Goal: Task Accomplishment & Management: Use online tool/utility

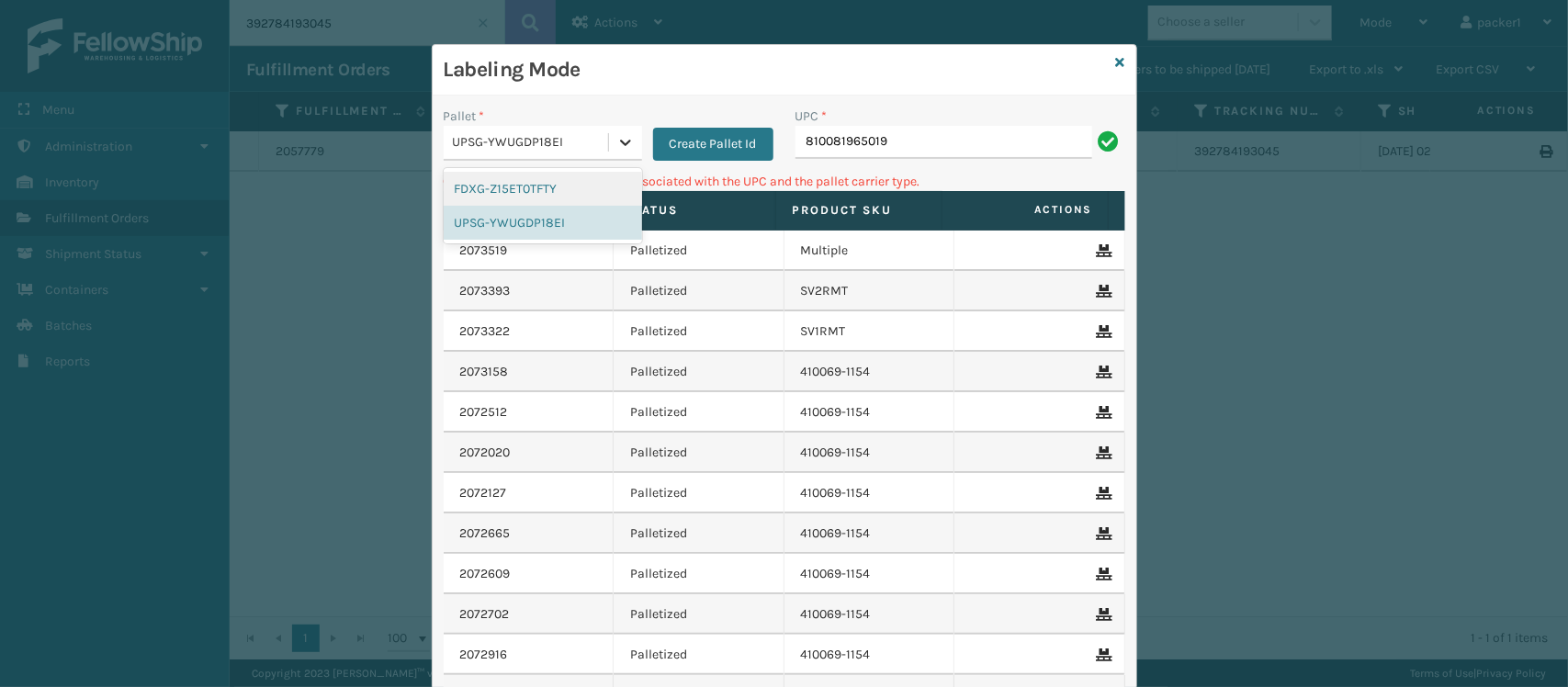
click at [620, 144] on icon at bounding box center [625, 143] width 19 height 19
click at [539, 184] on div "FDXG-Z15ET0TFTY" at bounding box center [542, 188] width 198 height 34
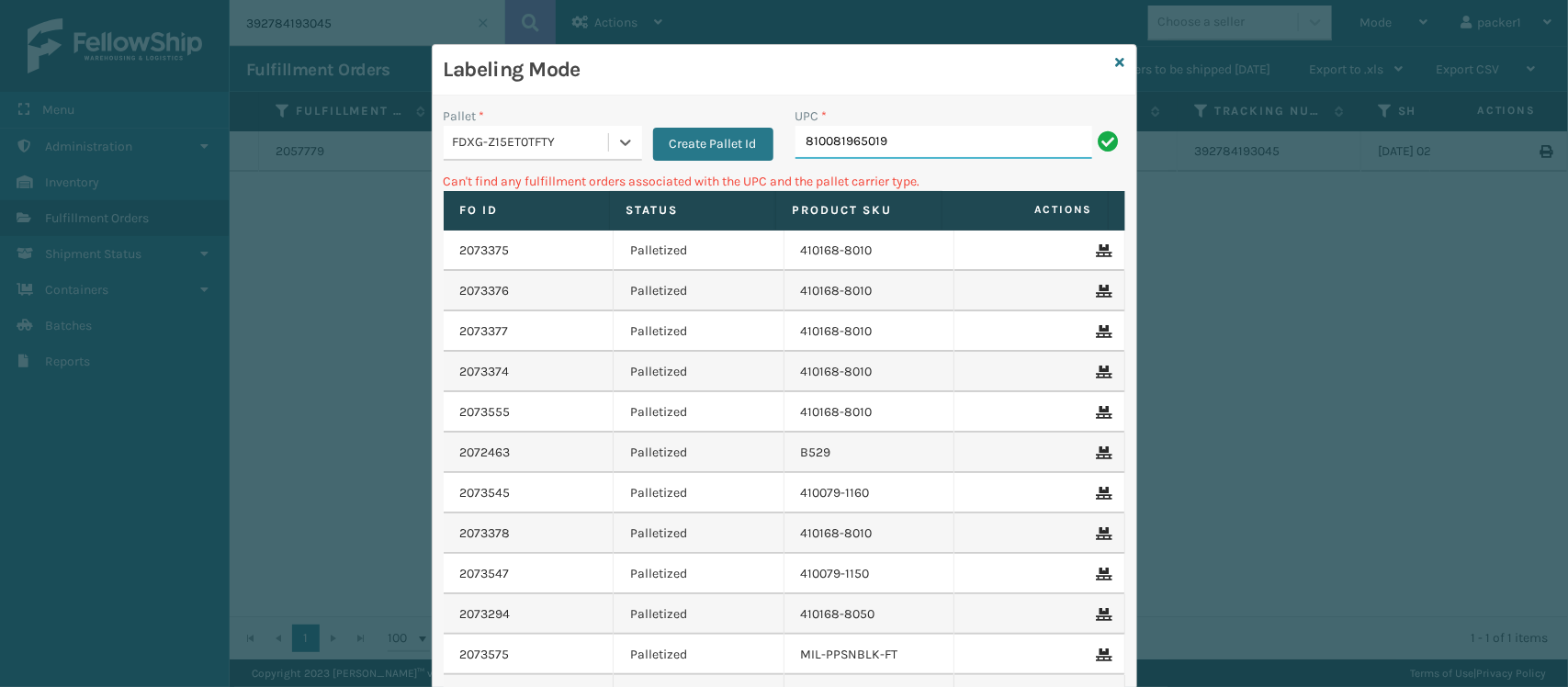
click at [892, 144] on input "810081965019" at bounding box center [944, 142] width 296 height 33
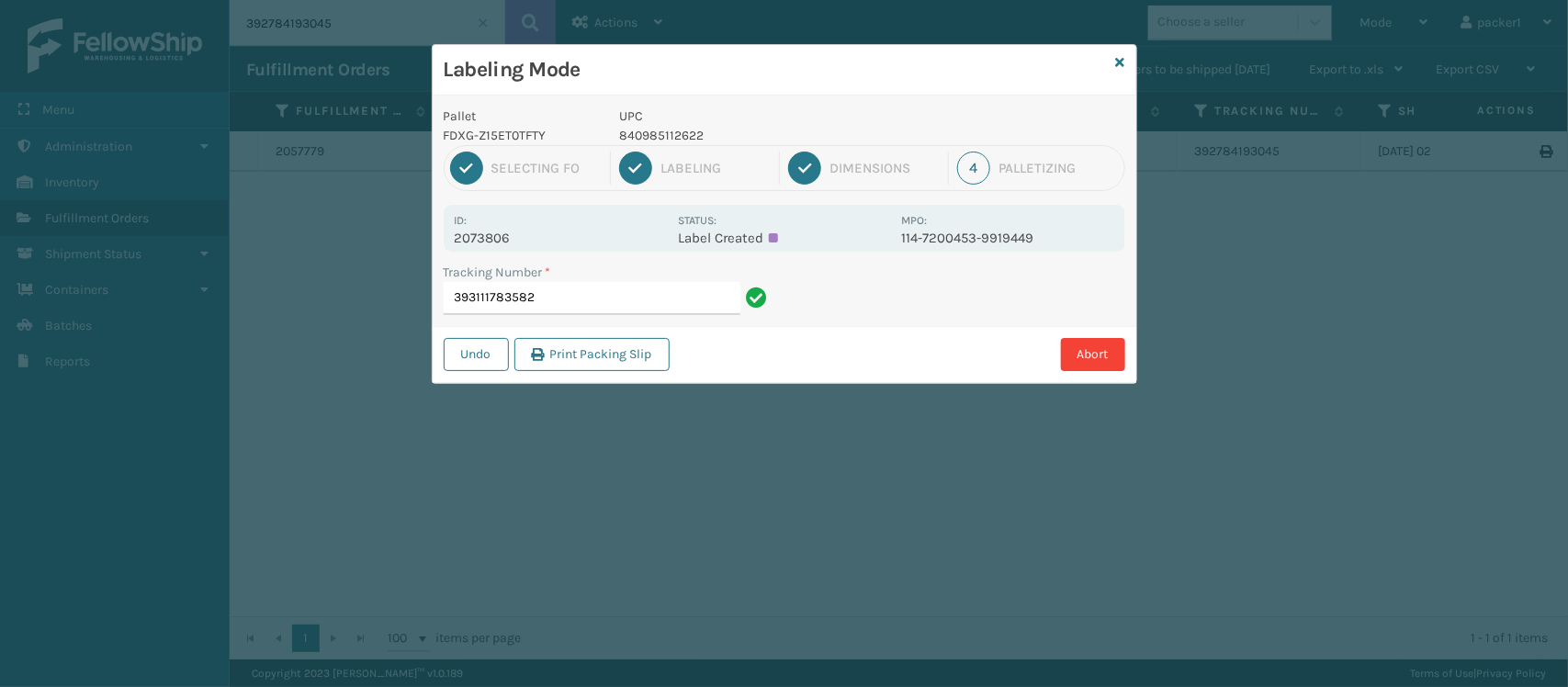
type input "393111783582"
type input "393109864134840985125905"
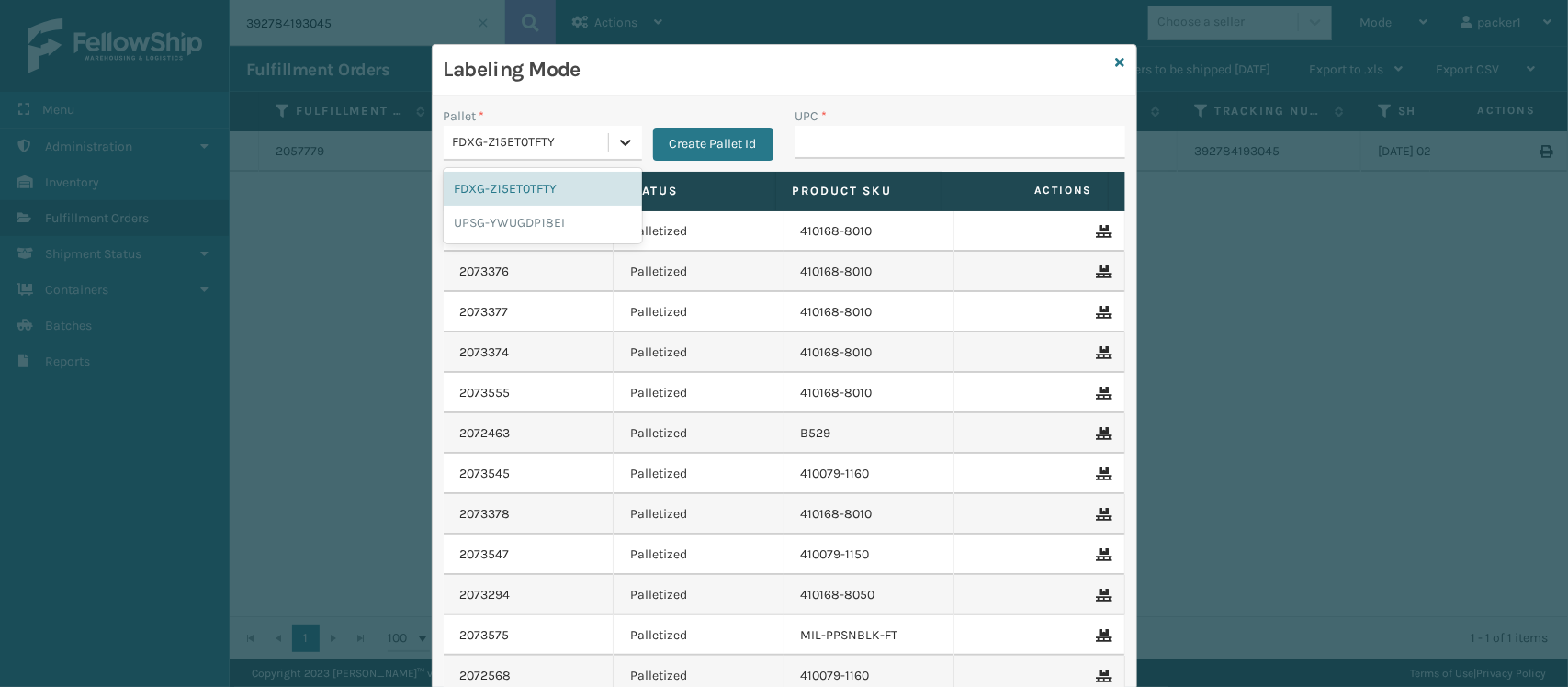
click at [616, 141] on icon at bounding box center [625, 143] width 19 height 19
click at [565, 223] on div "UPSG-YWUGDP18EI" at bounding box center [542, 223] width 198 height 34
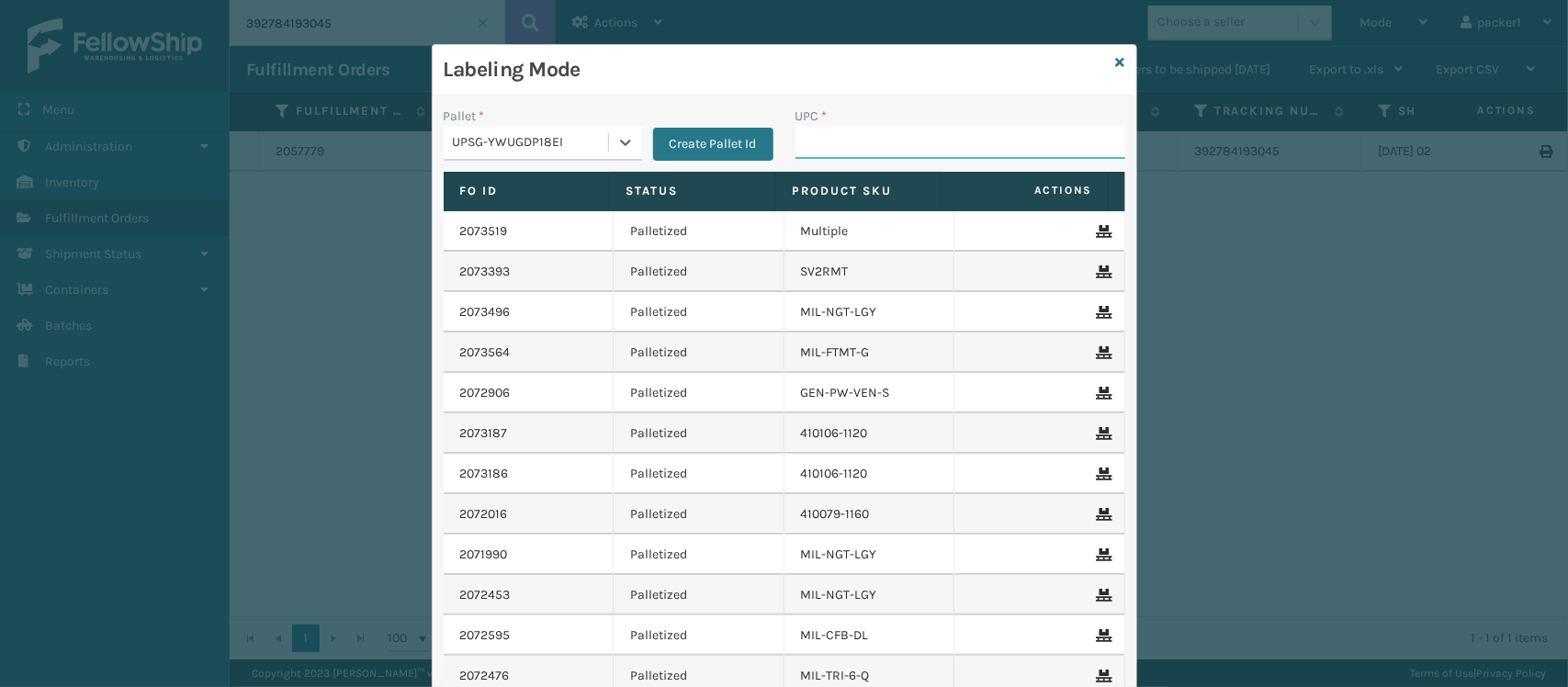
click at [818, 144] on input "UPC *" at bounding box center [961, 142] width 330 height 33
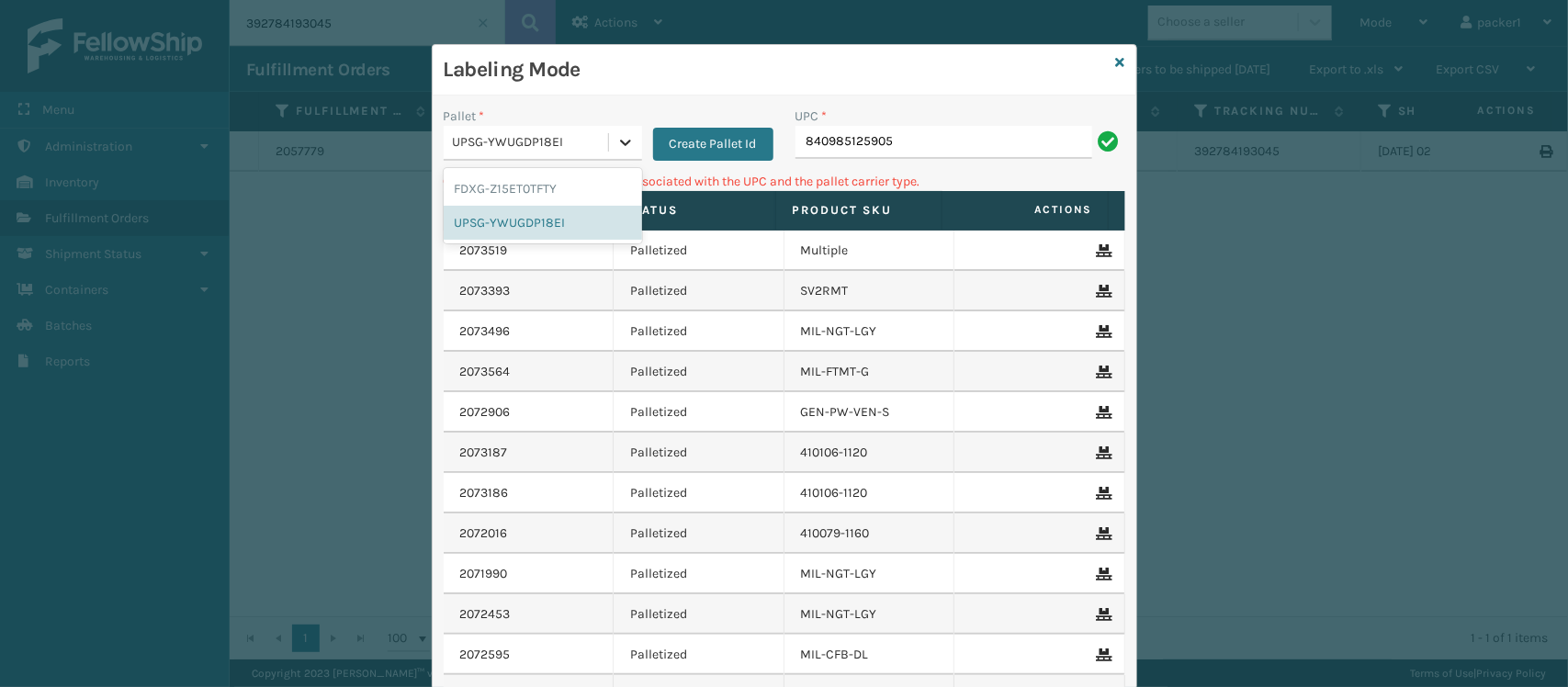
click at [616, 144] on icon at bounding box center [625, 143] width 19 height 19
click at [555, 184] on div "FDXG-Z15ET0TFTY" at bounding box center [542, 188] width 198 height 34
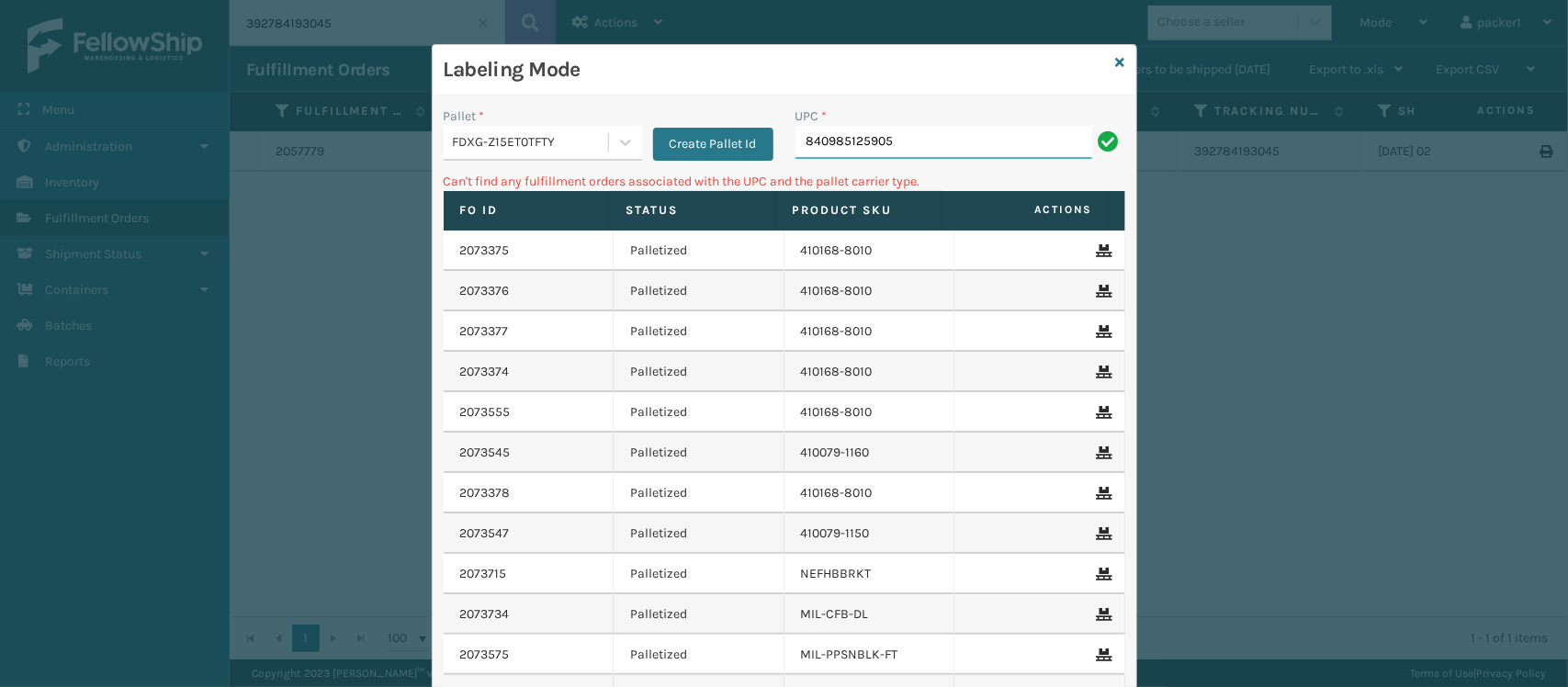
click at [897, 126] on input "840985125905" at bounding box center [944, 142] width 296 height 33
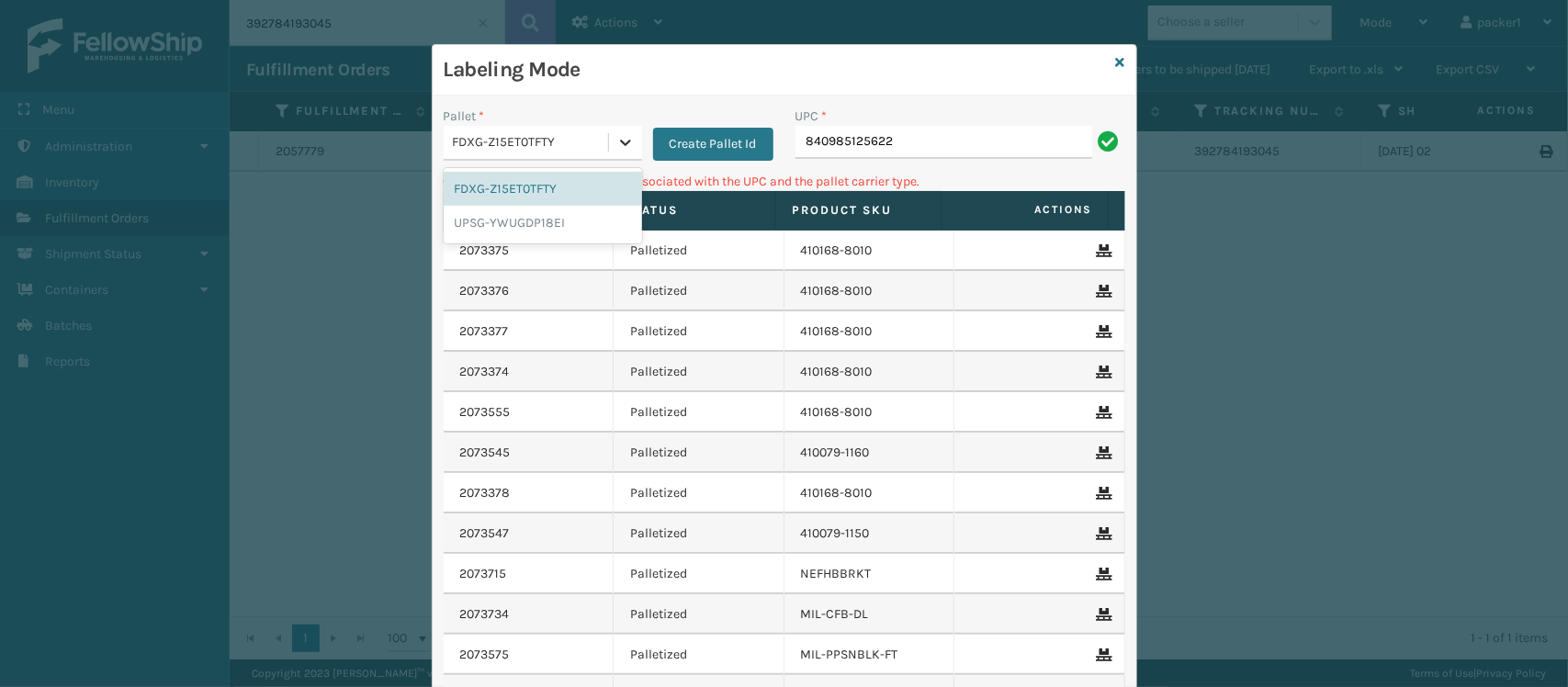
click at [617, 145] on icon at bounding box center [625, 143] width 19 height 19
click at [565, 223] on div "UPSG-YWUGDP18EI" at bounding box center [542, 223] width 198 height 34
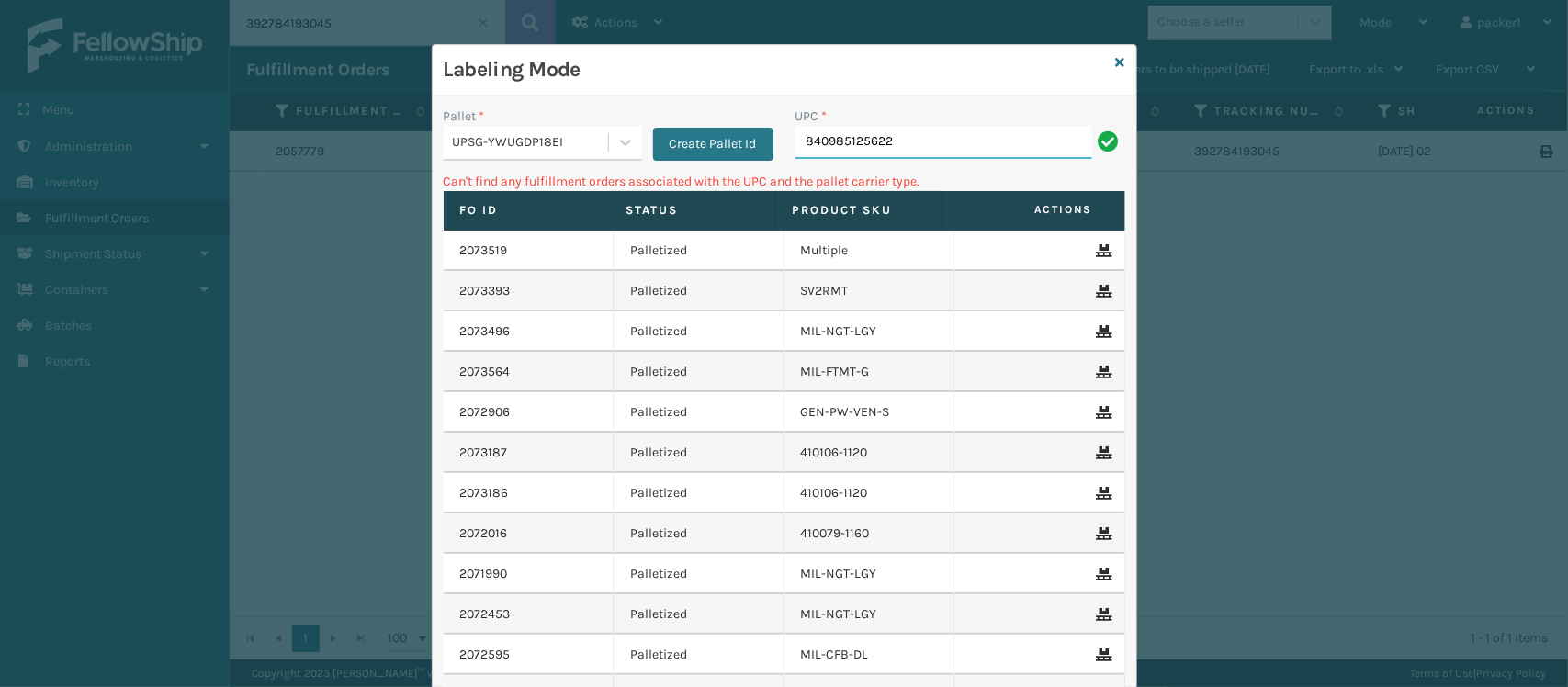
click at [848, 148] on input "840985125622" at bounding box center [944, 142] width 296 height 33
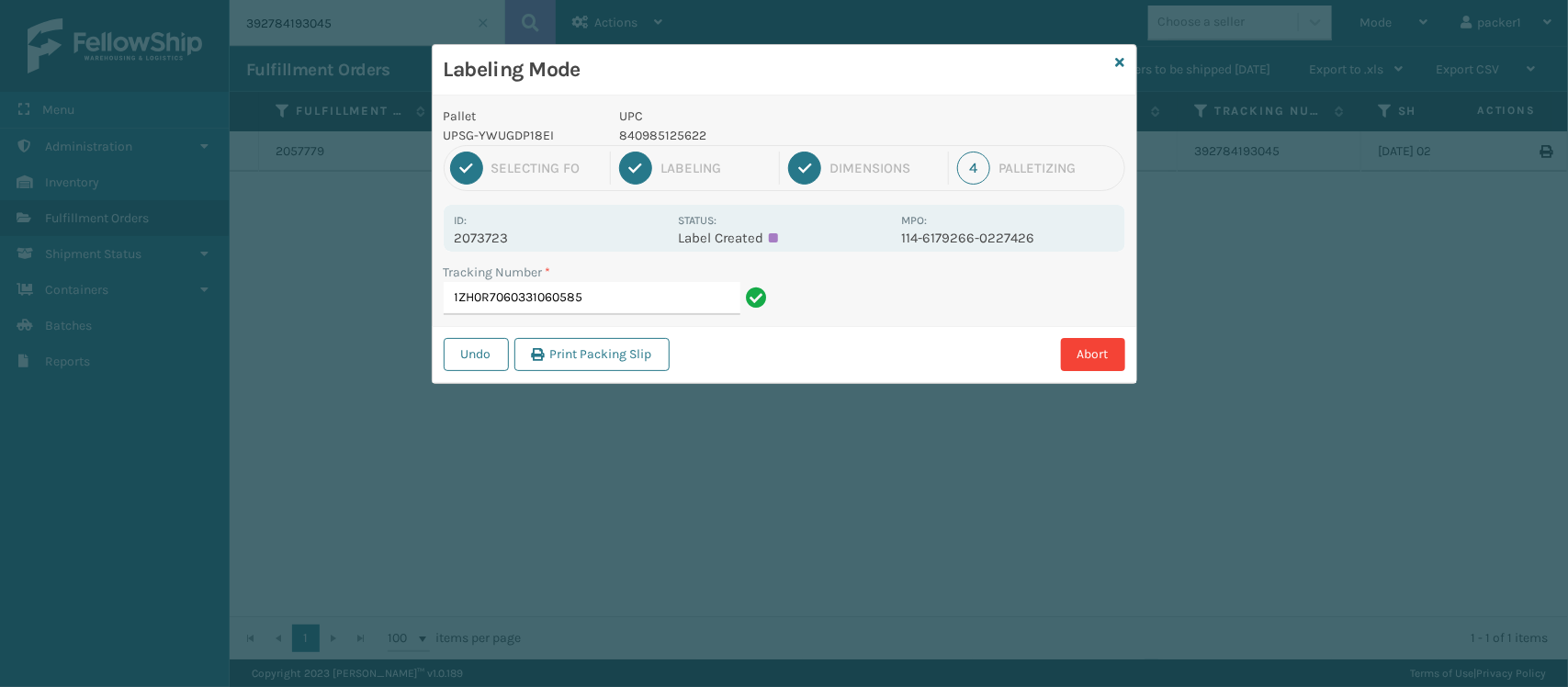
type input "1ZH0R7060331060585"
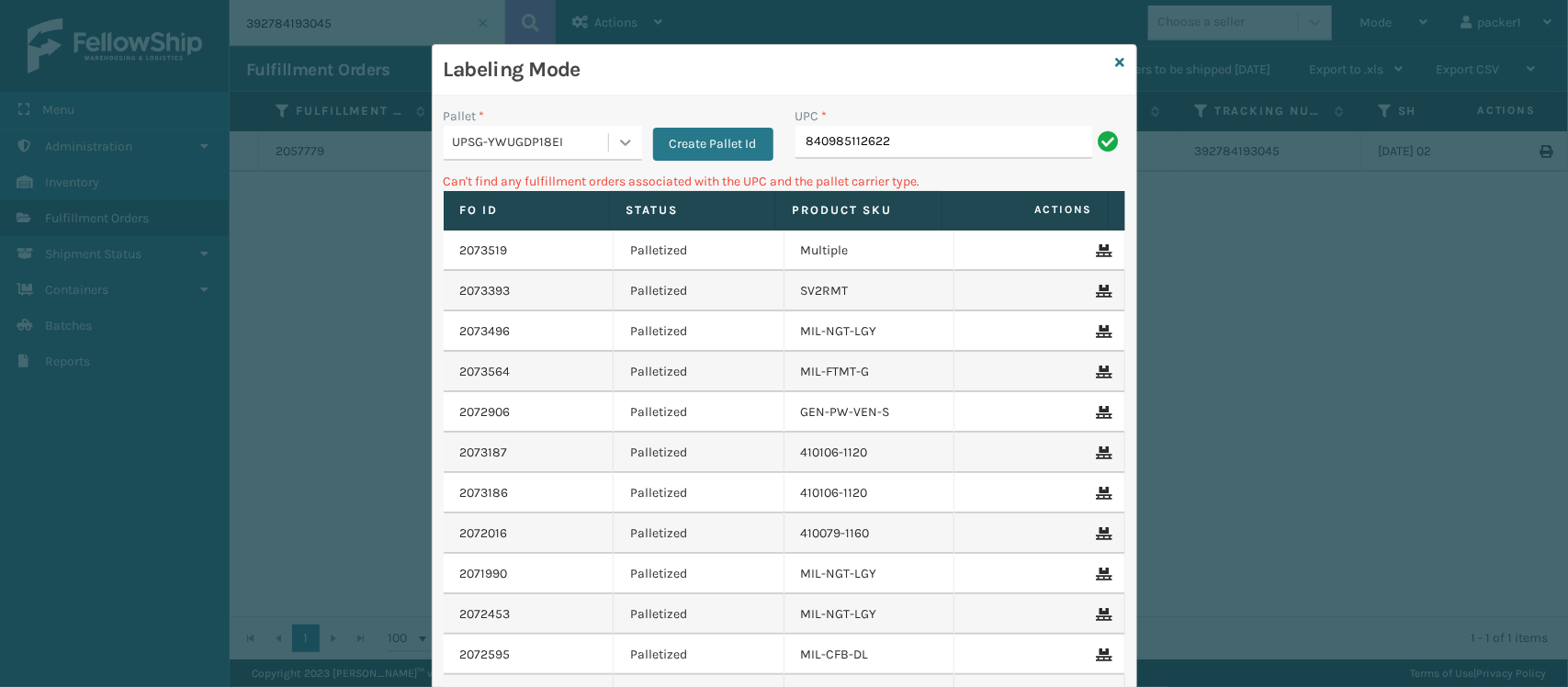
click at [620, 138] on icon at bounding box center [625, 143] width 19 height 19
click at [560, 189] on div "FDXG-Z15ET0TFTY" at bounding box center [542, 188] width 198 height 34
click at [836, 133] on input "840985112622" at bounding box center [944, 142] width 296 height 33
click at [621, 149] on icon at bounding box center [625, 143] width 19 height 19
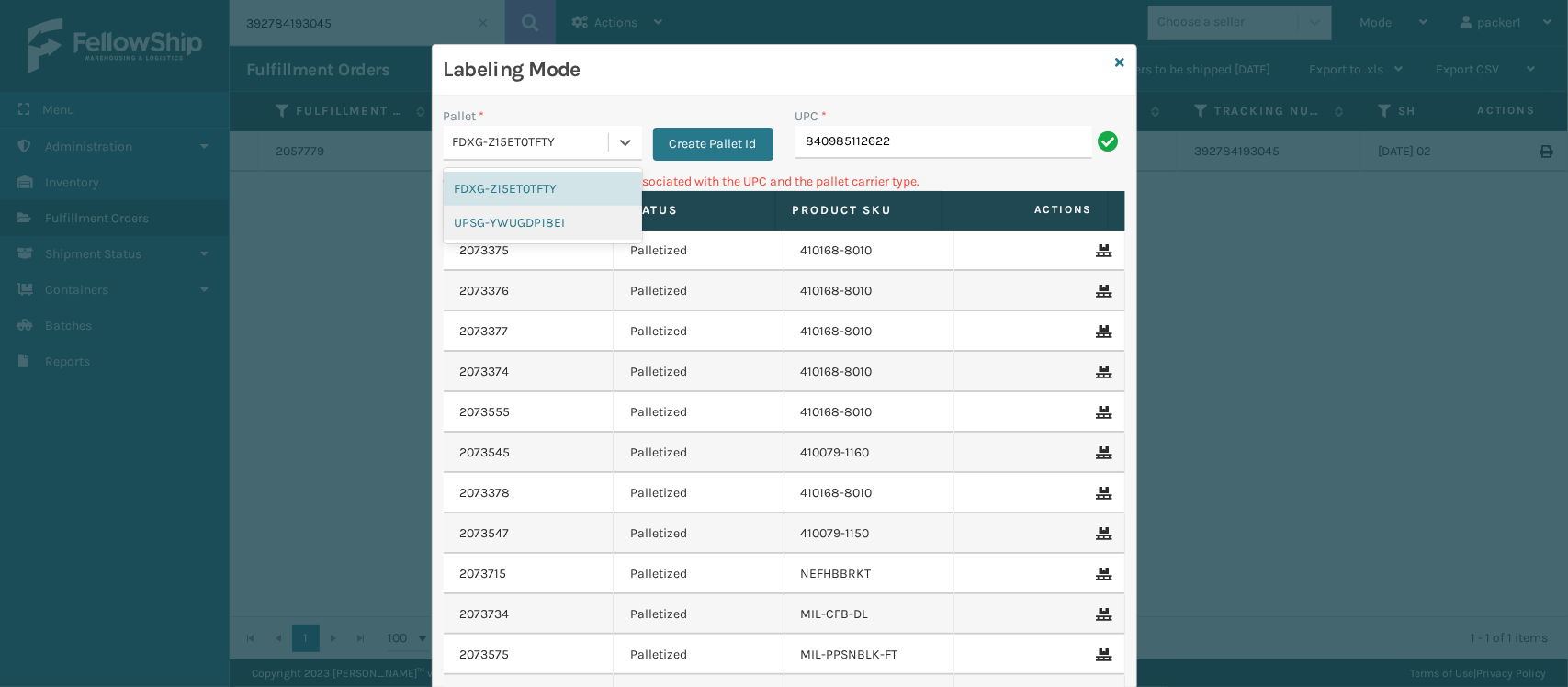
click at [511, 219] on div "UPSG-YWUGDP18EI" at bounding box center [542, 223] width 198 height 34
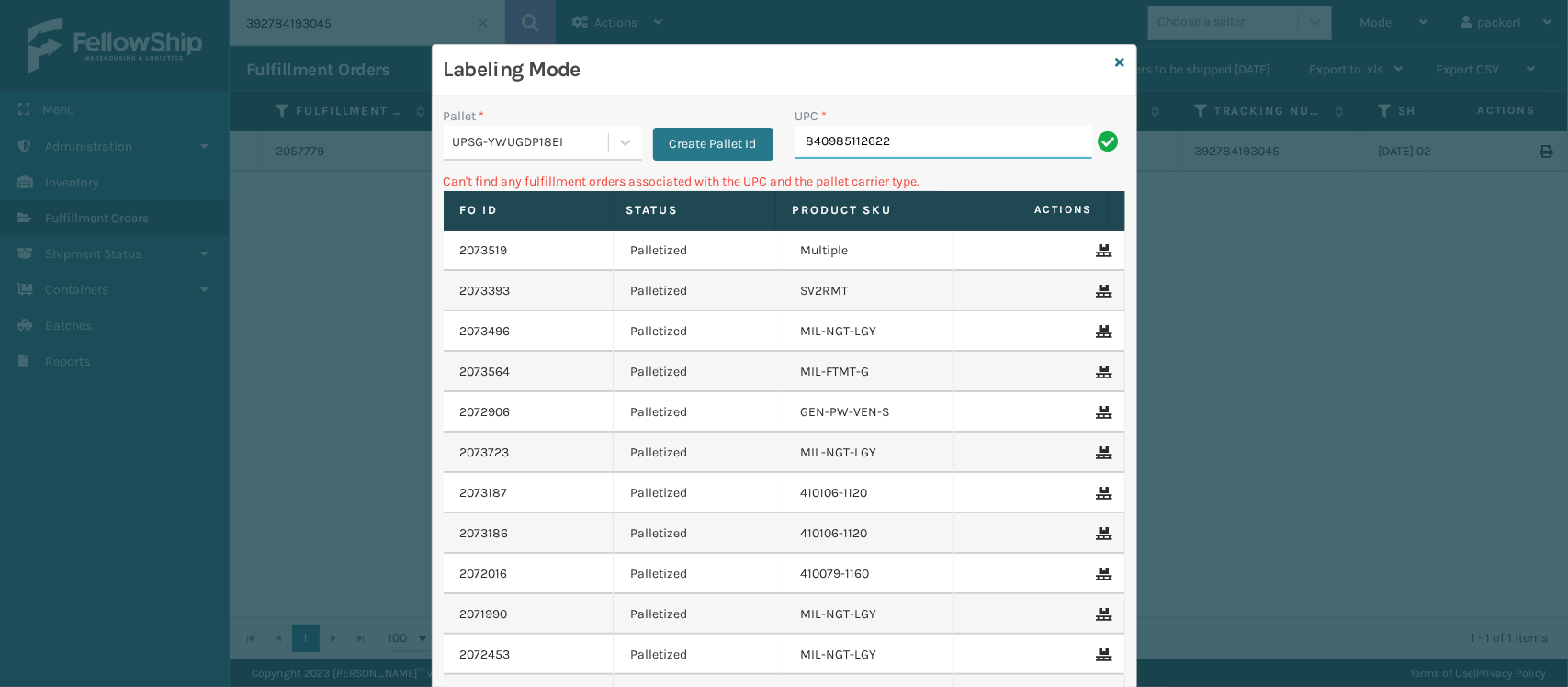
click at [957, 154] on input "840985112622" at bounding box center [944, 142] width 296 height 33
type input "8"
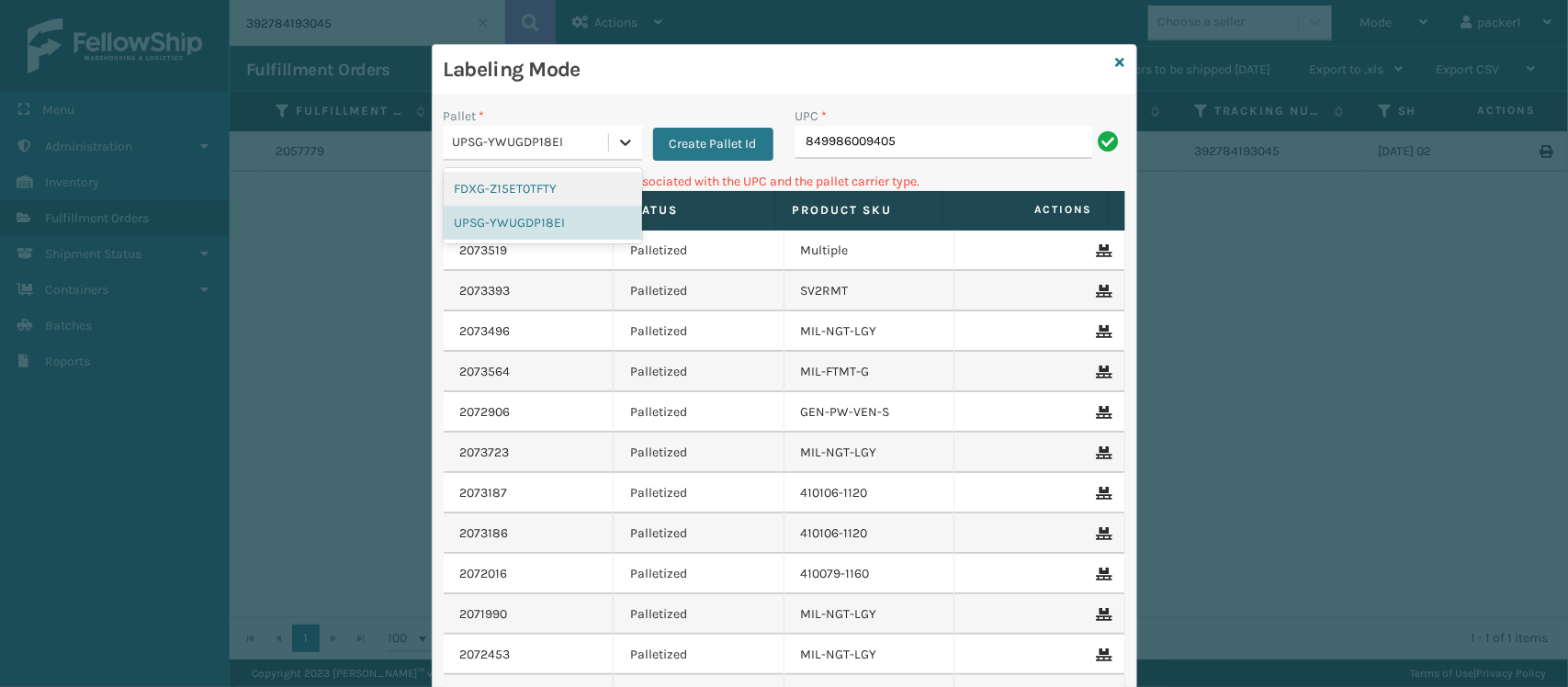
click at [620, 145] on icon at bounding box center [625, 143] width 11 height 7
click at [562, 190] on div "FDXG-Z15ET0TFTY" at bounding box center [542, 188] width 198 height 34
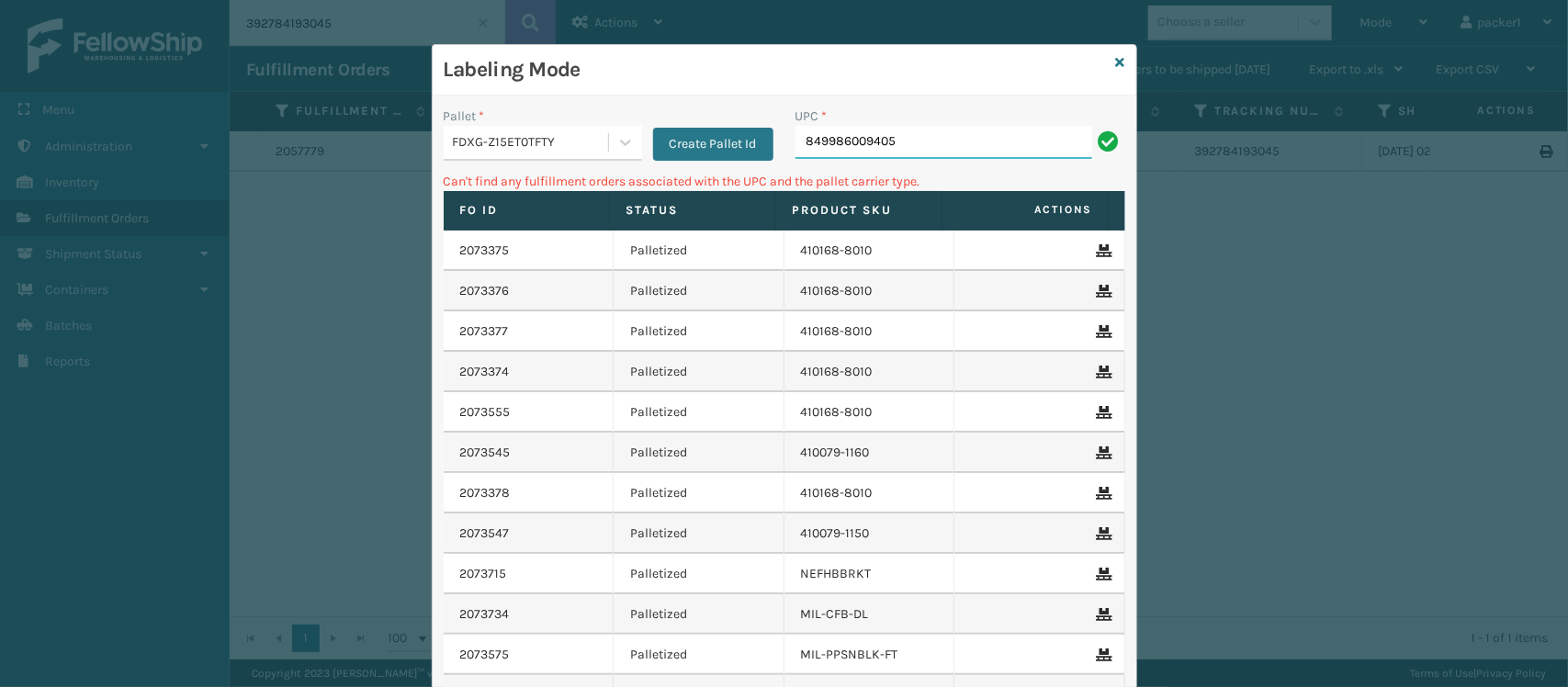
click at [868, 130] on input "849986009405" at bounding box center [944, 142] width 296 height 33
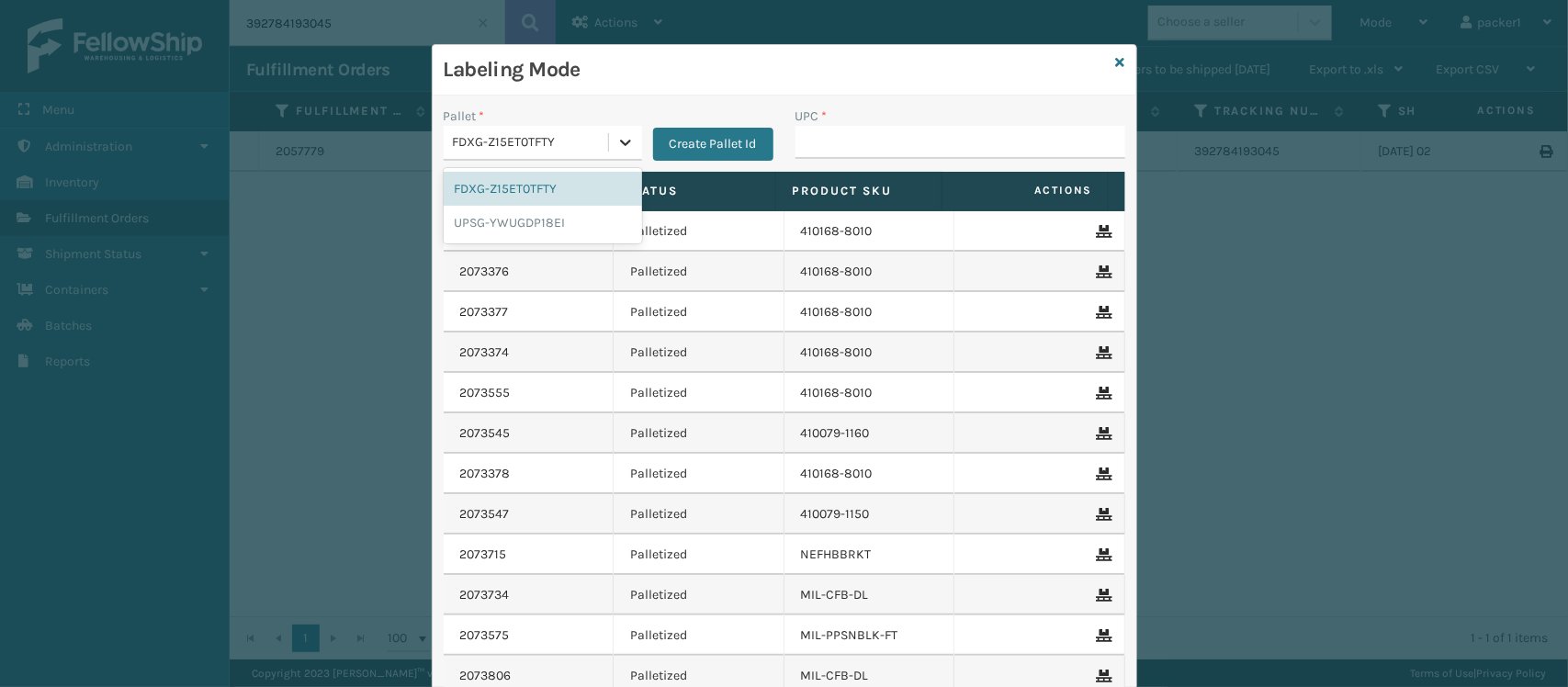
click at [622, 145] on icon at bounding box center [625, 143] width 19 height 19
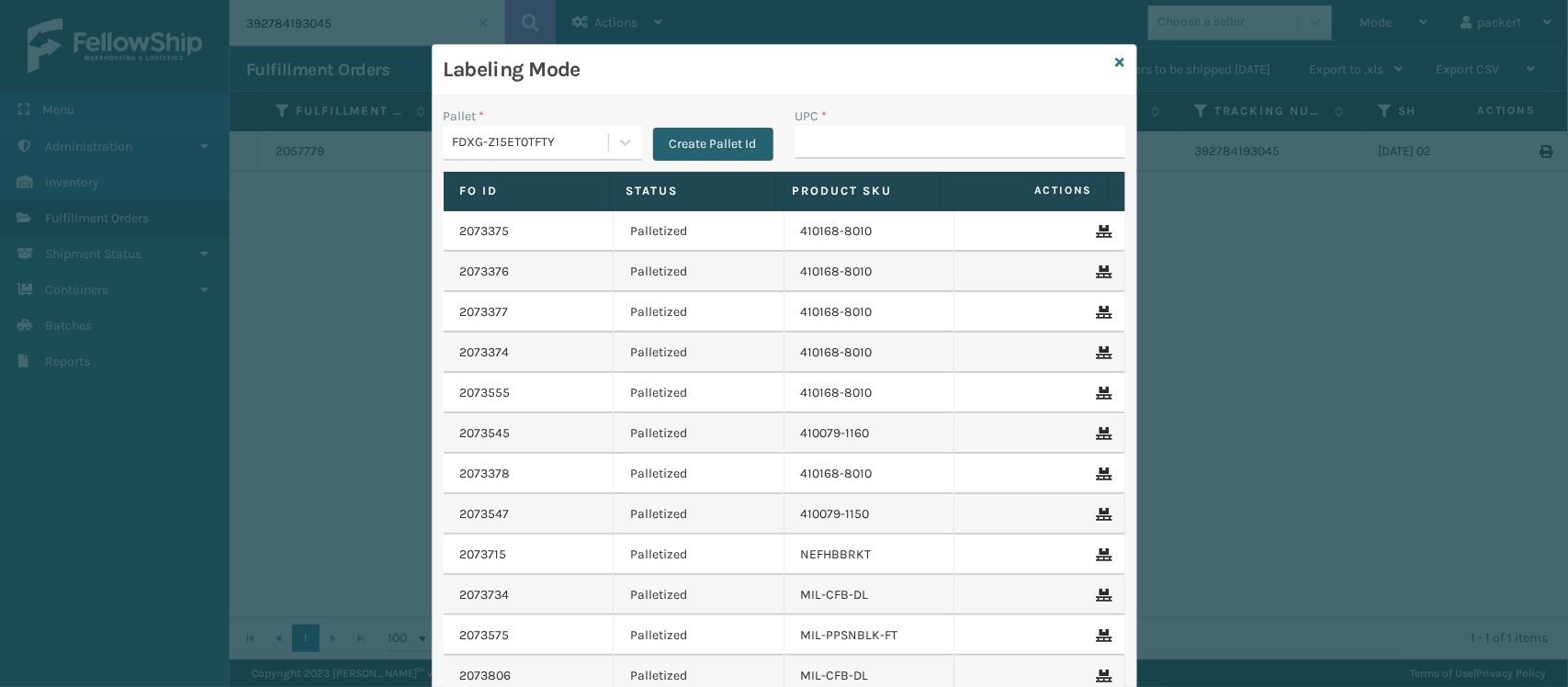
click at [681, 133] on button "Create Pallet Id" at bounding box center [713, 144] width 120 height 33
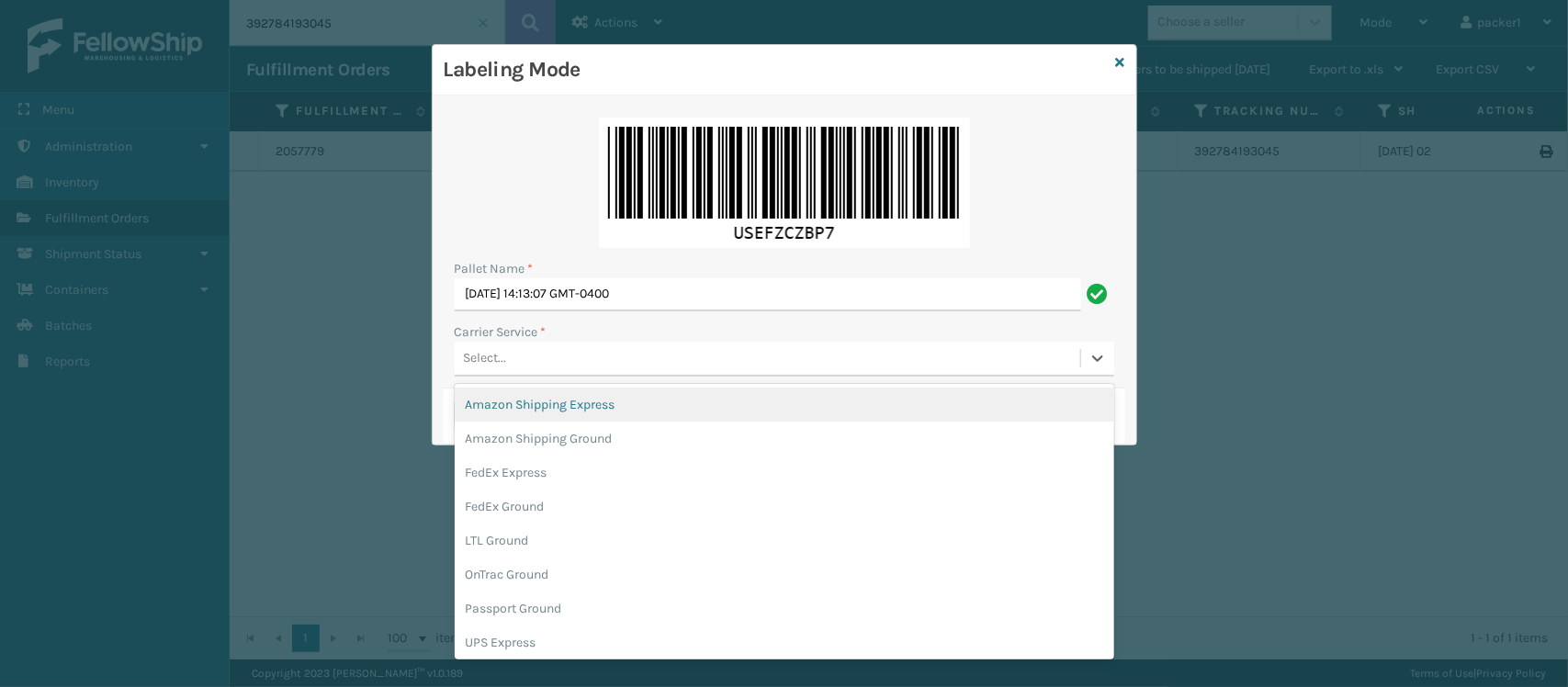
click at [530, 344] on div "Select..." at bounding box center [767, 359] width 625 height 31
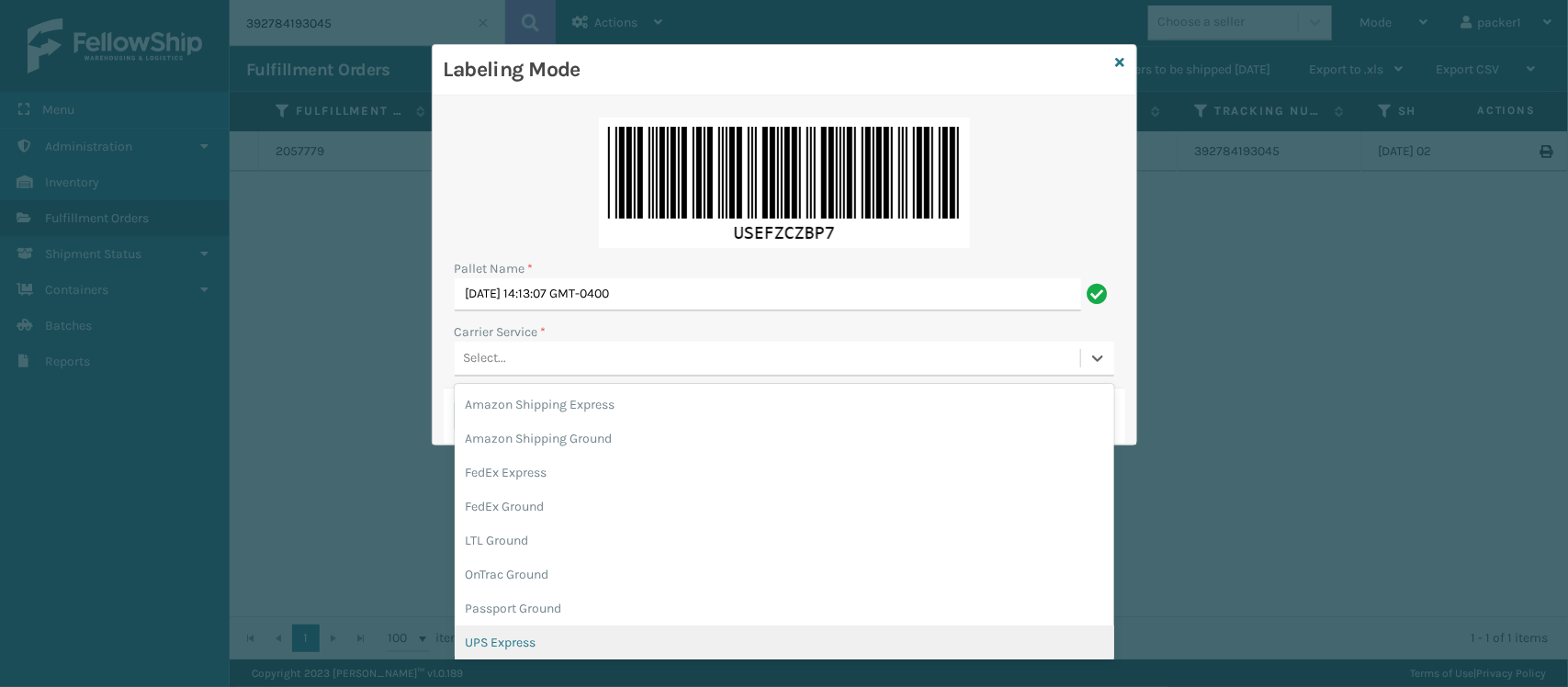
click at [496, 634] on div "UPS Express" at bounding box center [784, 642] width 660 height 34
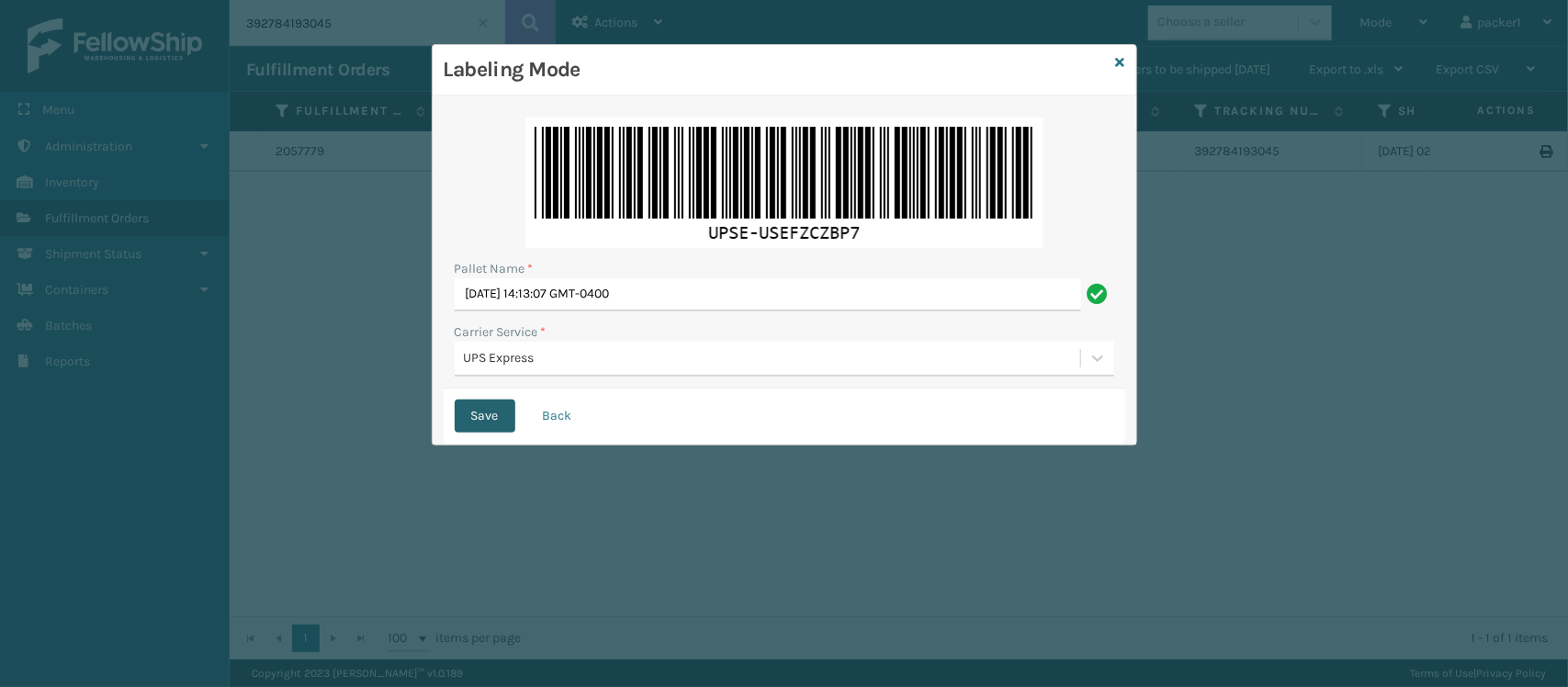
click at [491, 419] on button "Save" at bounding box center [484, 416] width 61 height 33
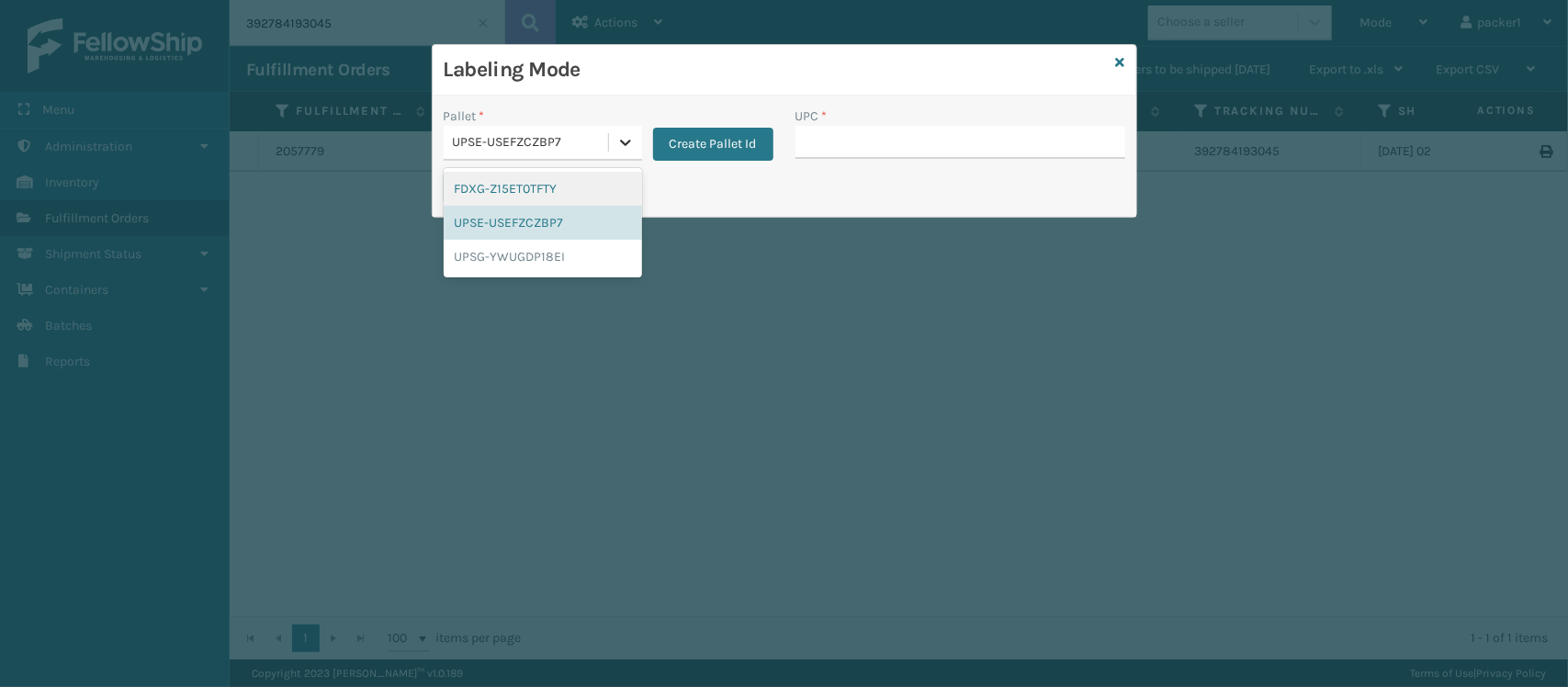
click at [620, 139] on icon at bounding box center [625, 143] width 19 height 19
click at [526, 250] on div "UPSG-YWUGDP18EI" at bounding box center [542, 256] width 198 height 34
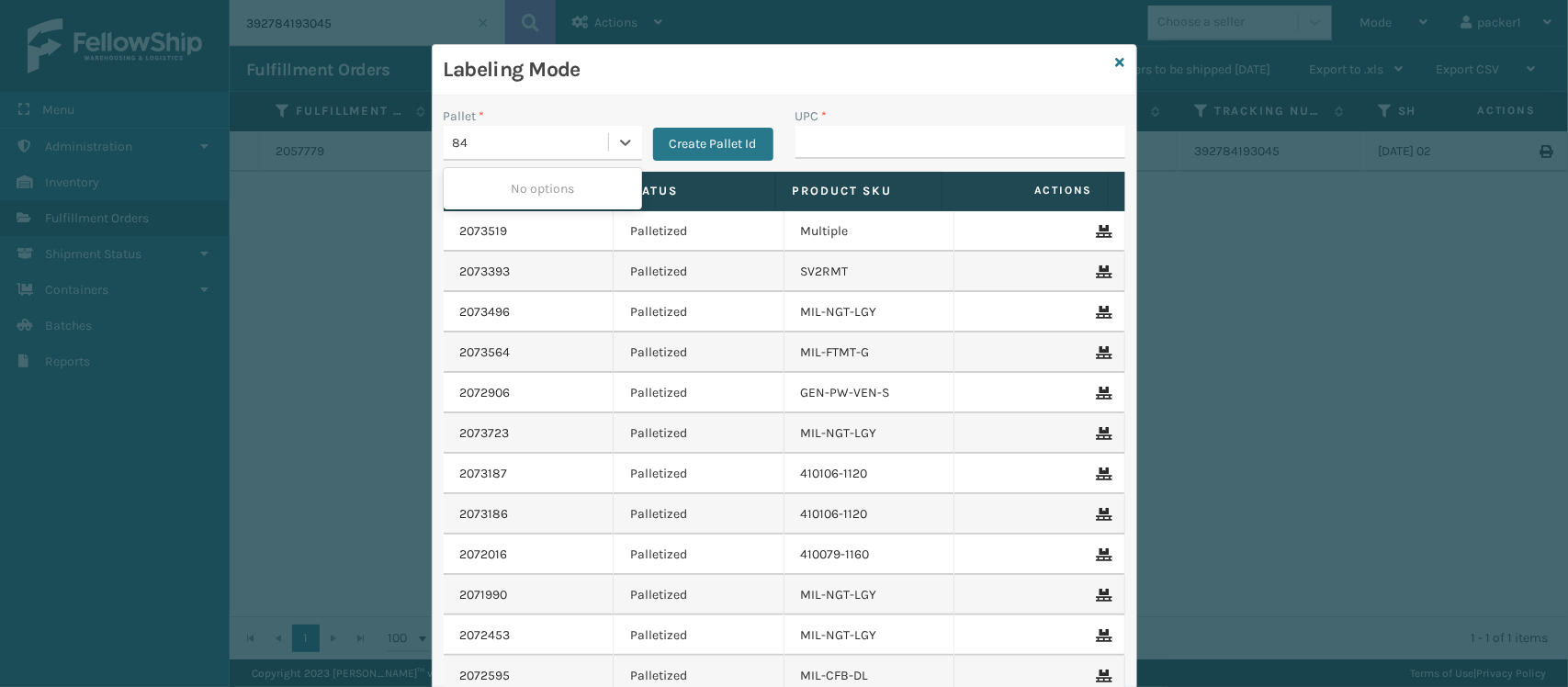
type input "8"
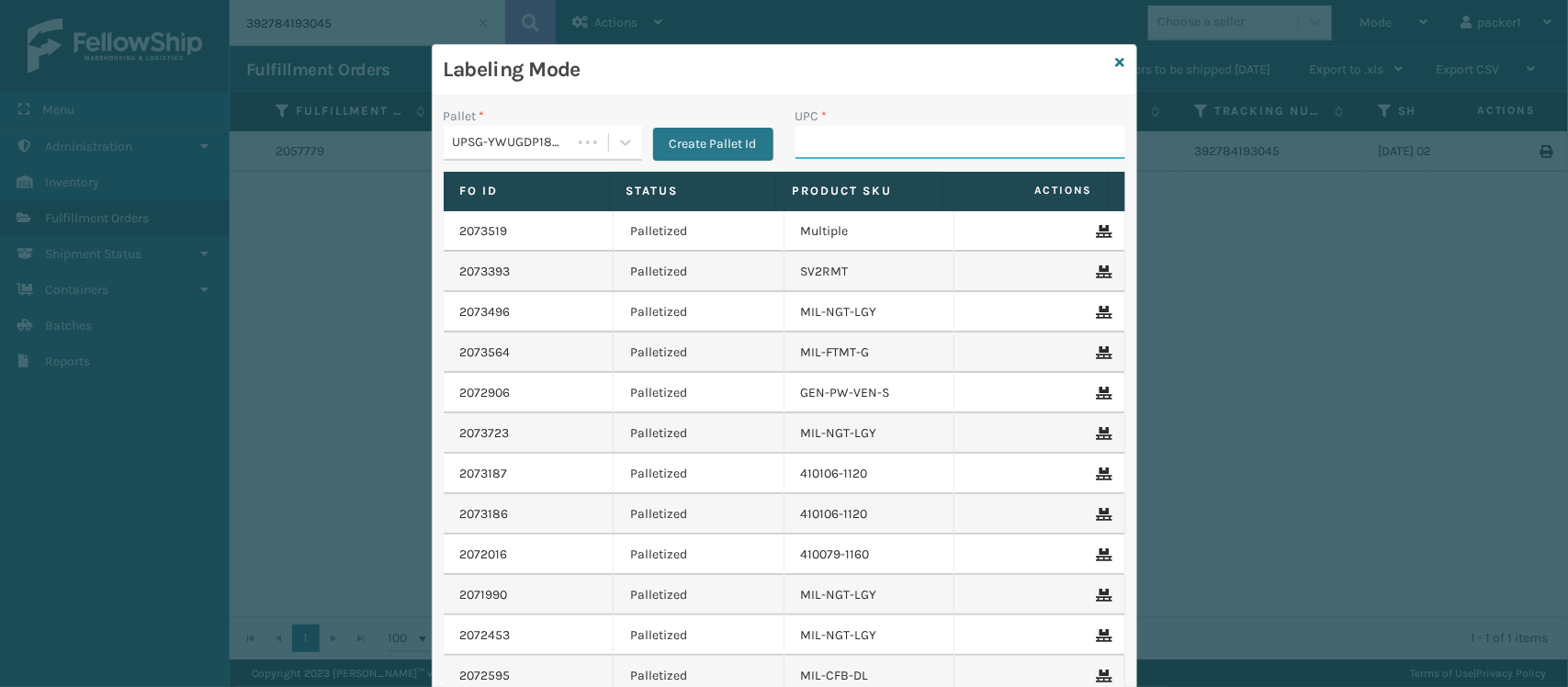
click at [862, 135] on input "UPC *" at bounding box center [961, 142] width 330 height 33
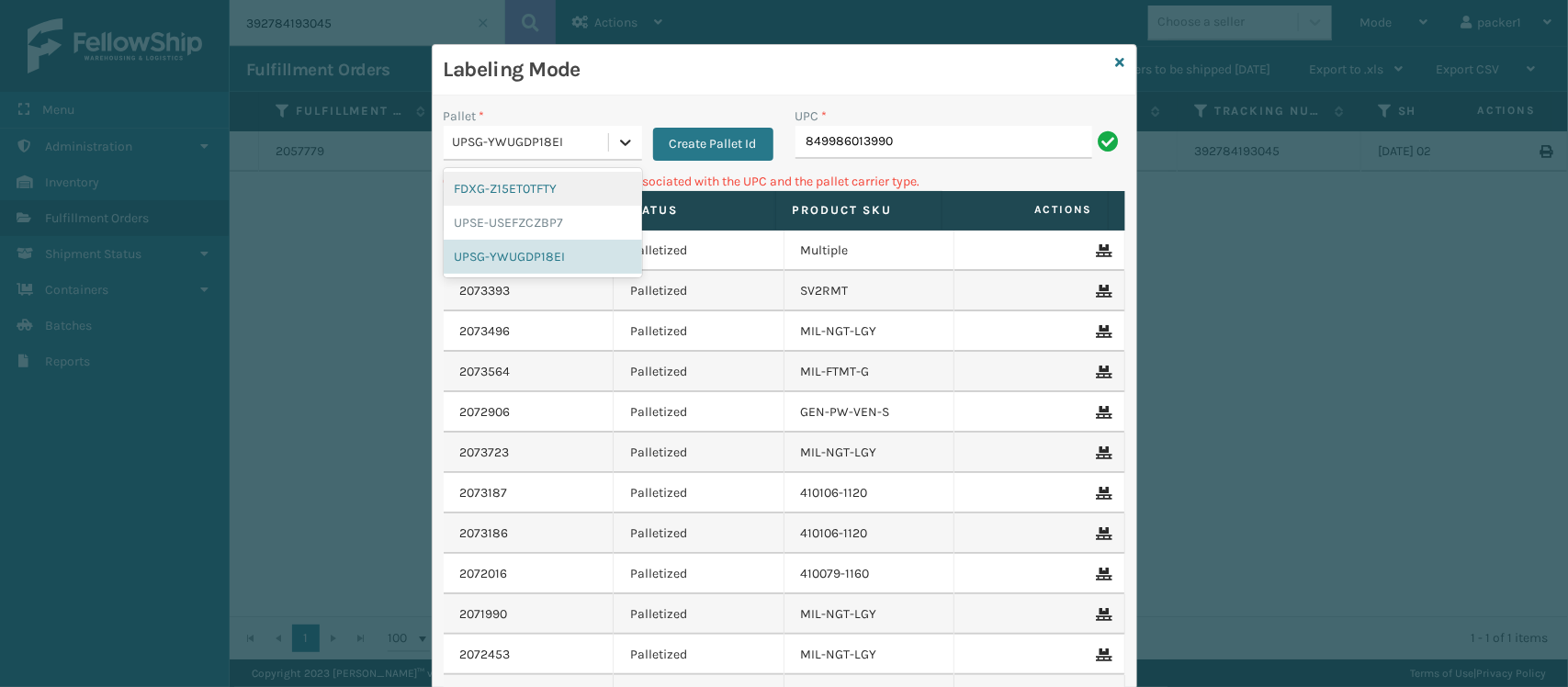
click at [624, 144] on icon at bounding box center [625, 143] width 19 height 19
click at [539, 191] on div "FDXG-Z15ET0TFTY" at bounding box center [542, 188] width 198 height 34
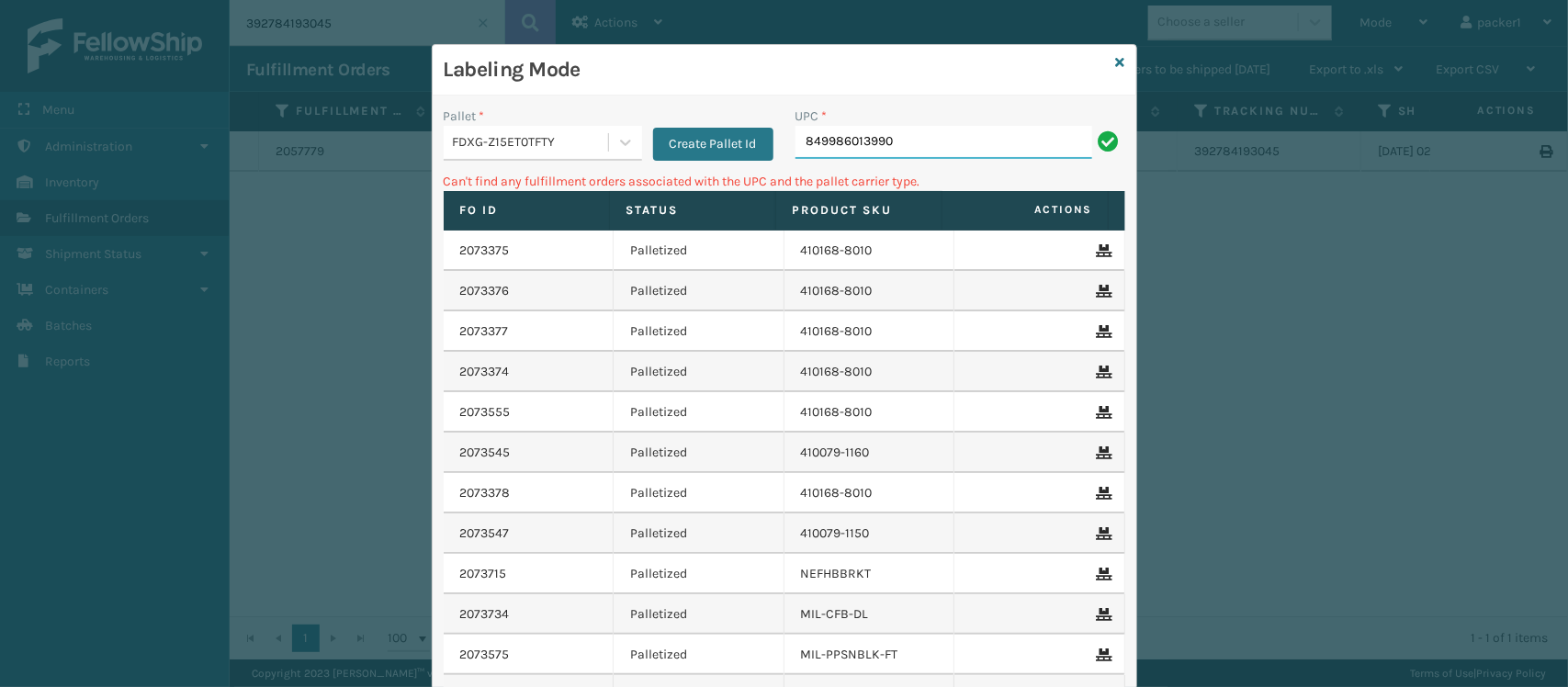
click at [852, 138] on input "849986013990" at bounding box center [944, 142] width 296 height 33
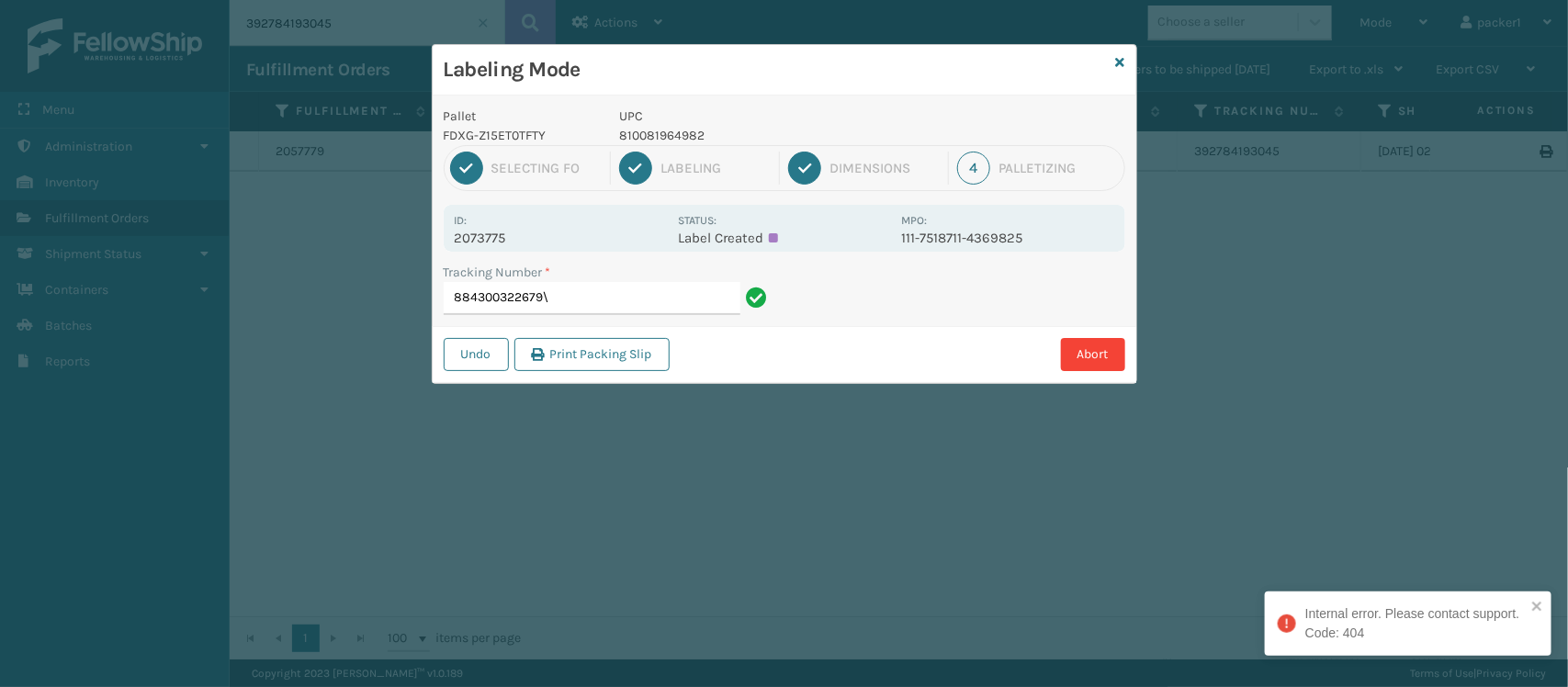
type input "884300322679"
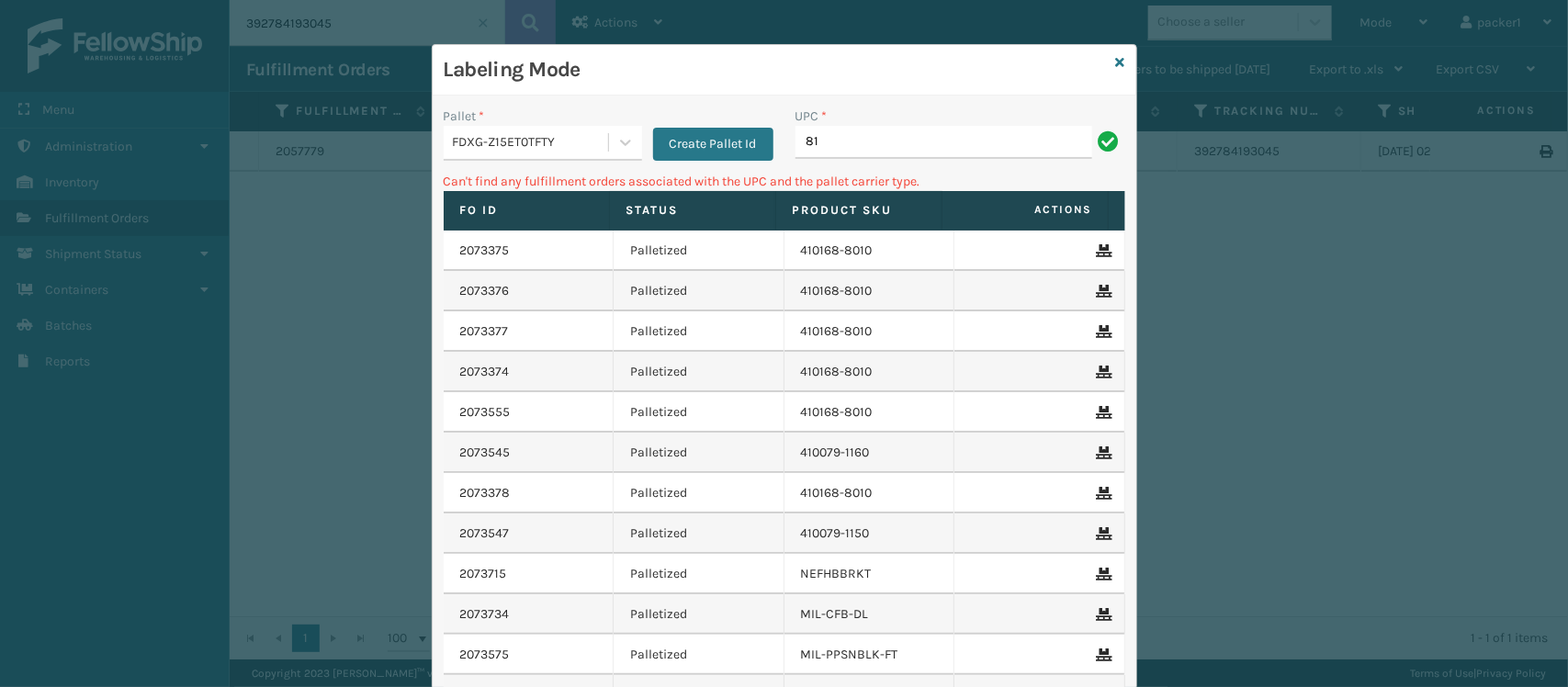
type input "8"
